Goal: Information Seeking & Learning: Learn about a topic

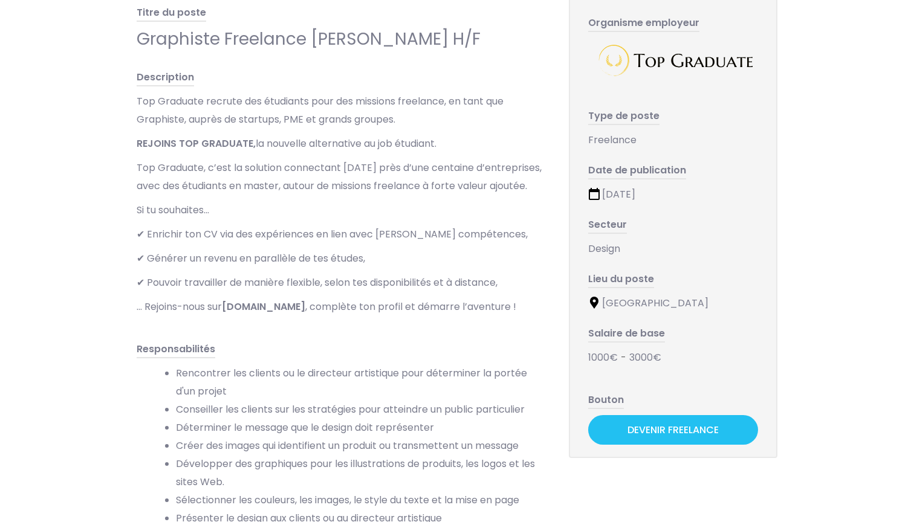
scroll to position [106, 0]
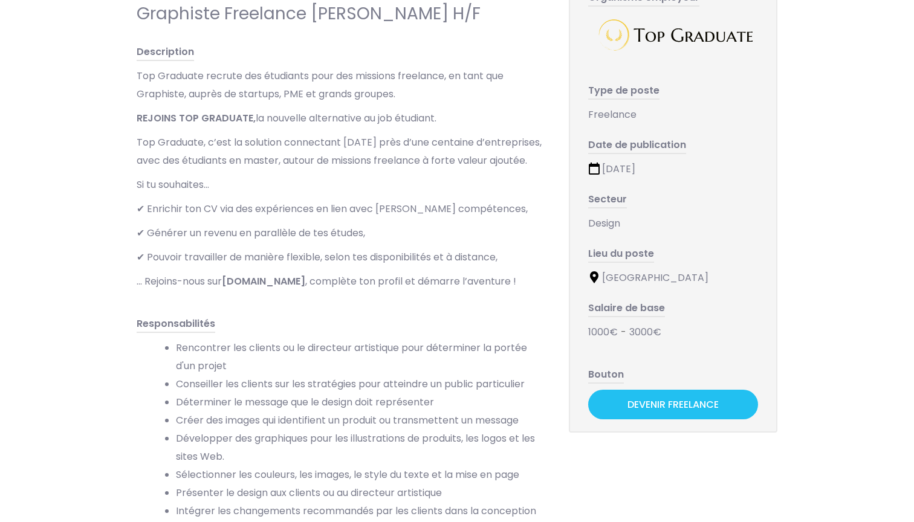
click at [486, 242] on p "✔ Générer un revenu en parallèle de tes études," at bounding box center [341, 233] width 408 height 18
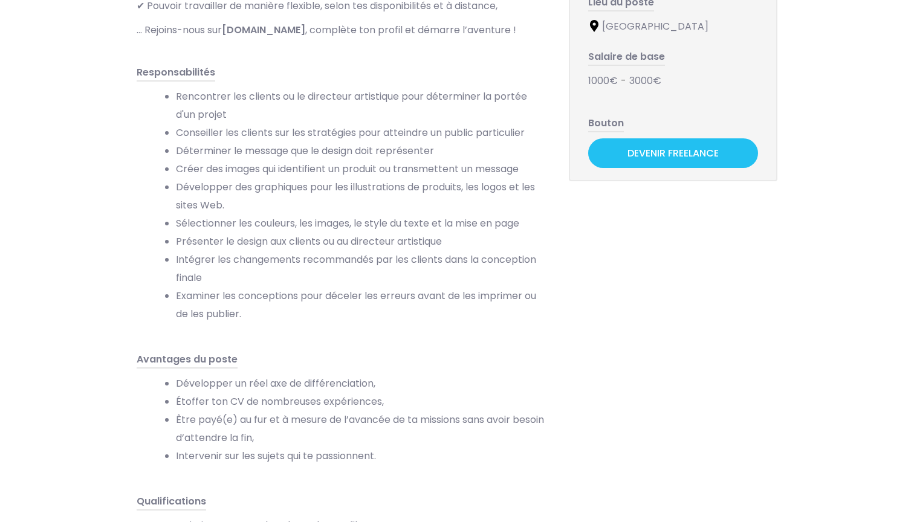
scroll to position [181, 0]
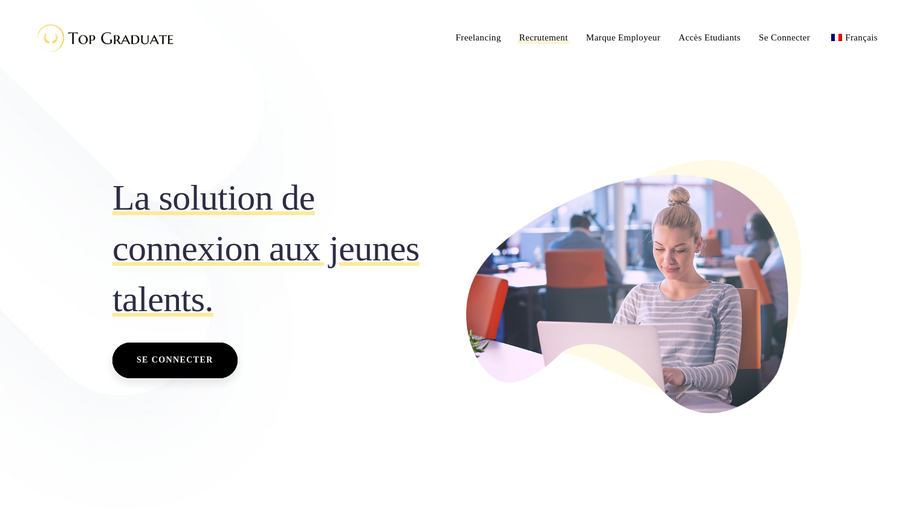
click at [528, 37] on span "Recrutement" at bounding box center [543, 38] width 49 height 10
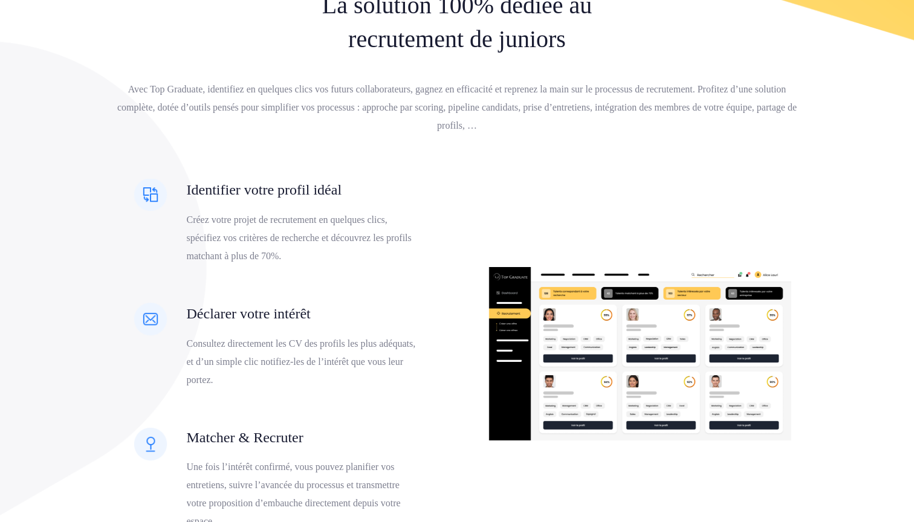
scroll to position [491, 0]
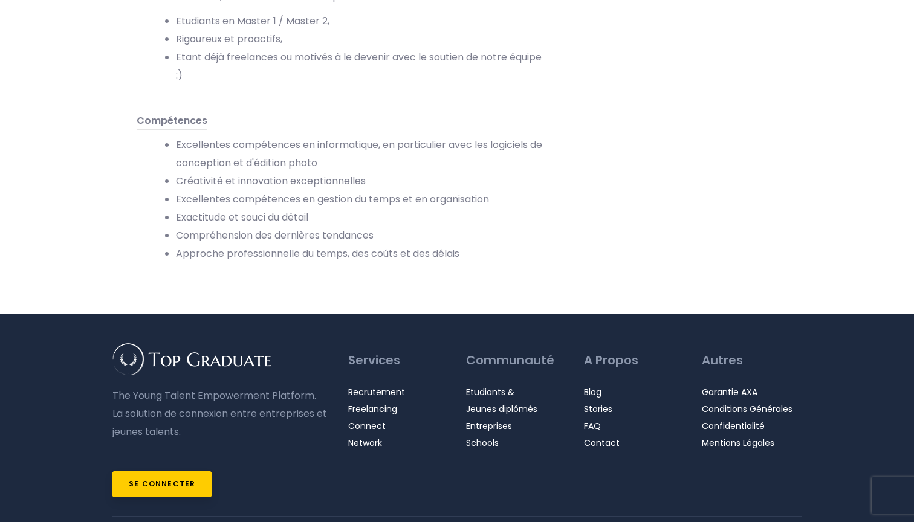
scroll to position [888, 0]
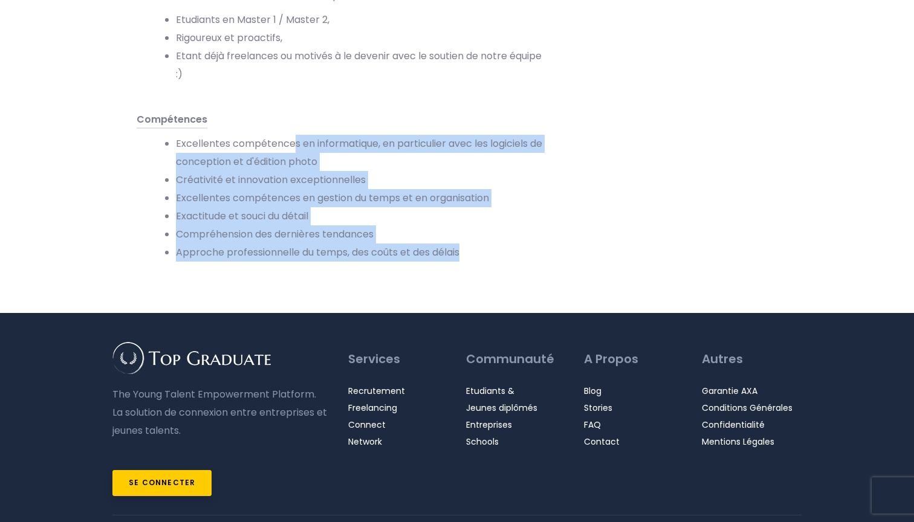
drag, startPoint x: 294, startPoint y: 164, endPoint x: 354, endPoint y: 287, distance: 135.8
click at [354, 271] on div "Compétences Excellentes compétences en informatique, en particulier avec les lo…" at bounding box center [341, 191] width 408 height 160
click at [353, 271] on div "Compétences Excellentes compétences en informatique, en particulier avec les lo…" at bounding box center [341, 191] width 408 height 160
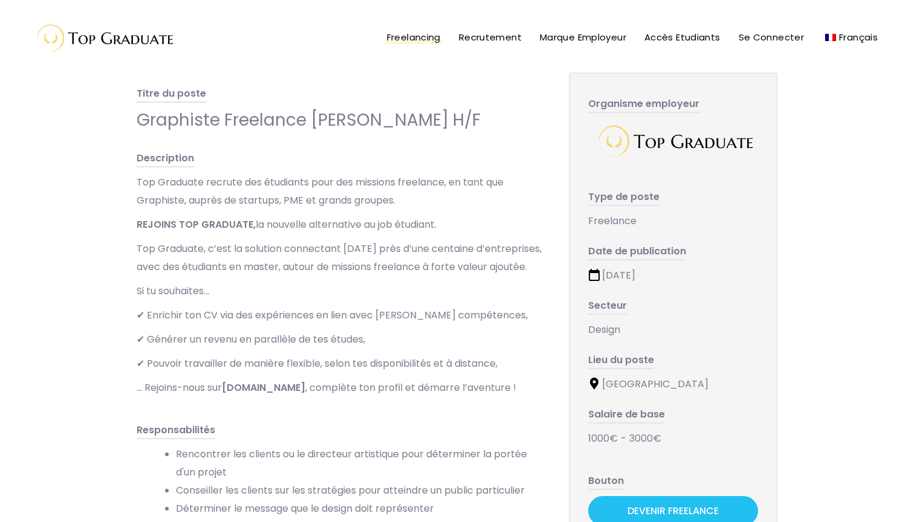
scroll to position [0, 0]
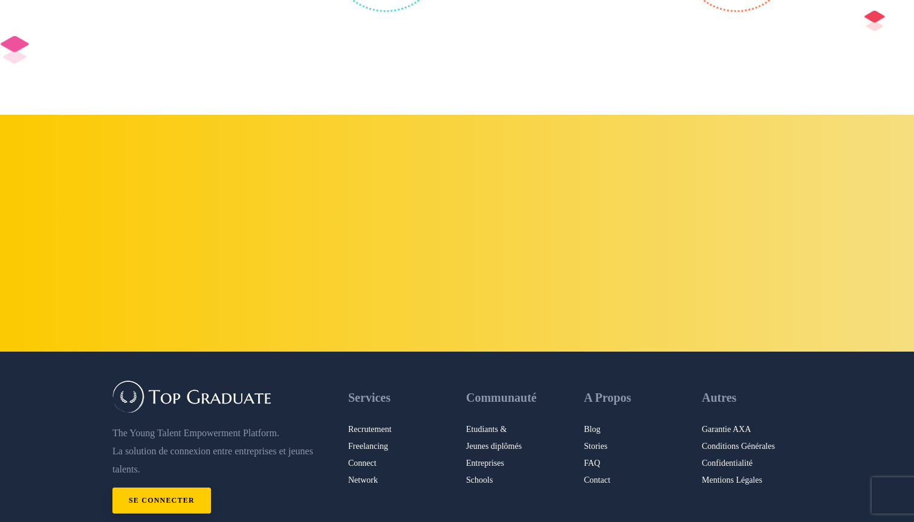
scroll to position [2398, 0]
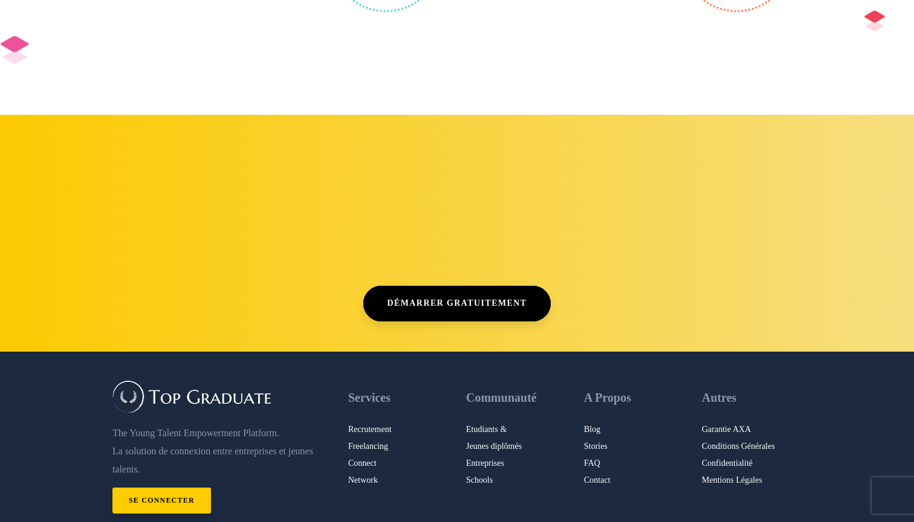
click at [367, 427] on link "Recrutement" at bounding box center [398, 429] width 100 height 17
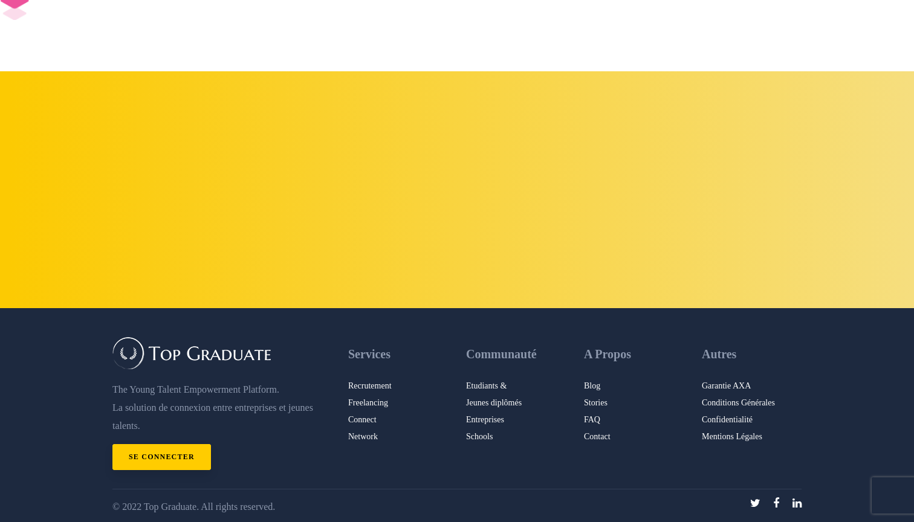
scroll to position [2441, 0]
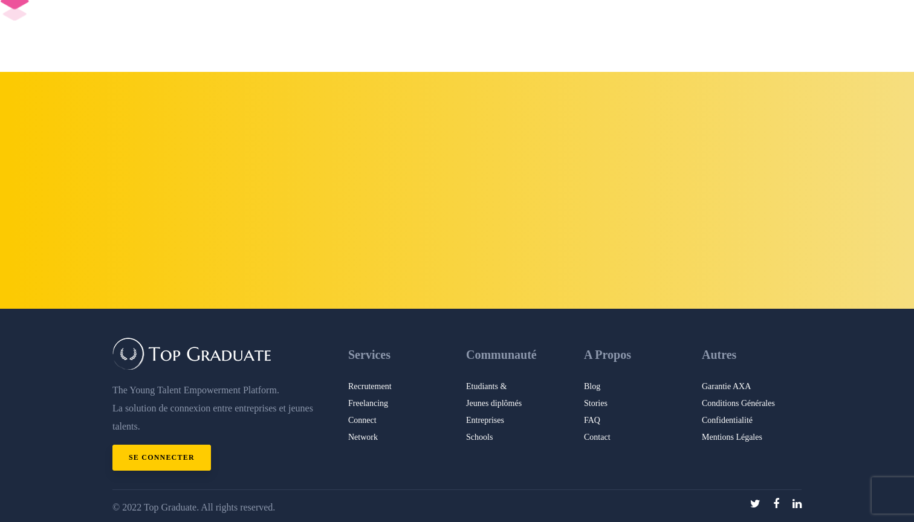
click at [362, 400] on link "Freelancing" at bounding box center [398, 403] width 100 height 17
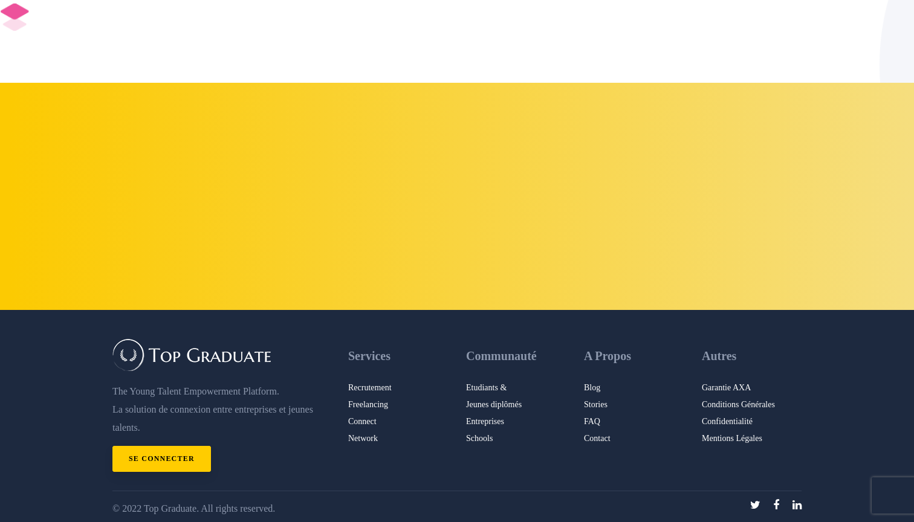
scroll to position [2818, 0]
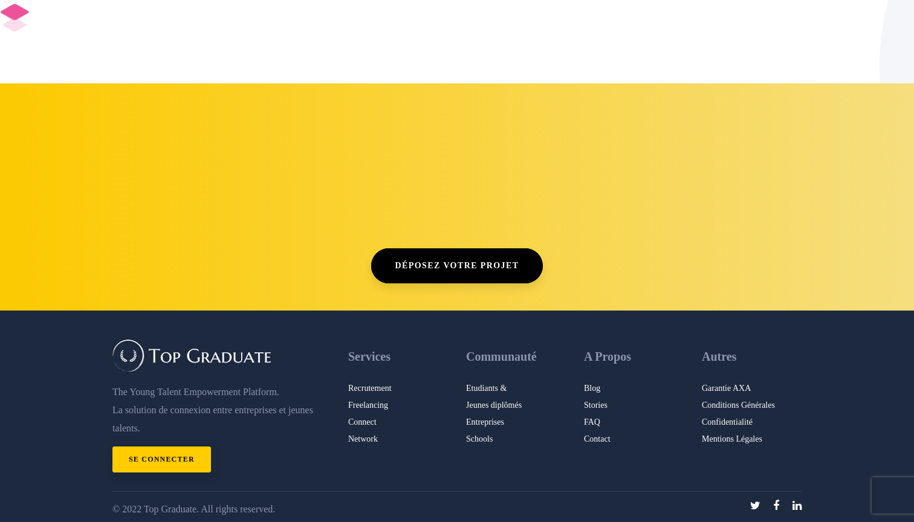
click at [797, 503] on icon at bounding box center [797, 506] width 9 height 11
